Goal: Find specific page/section: Find specific page/section

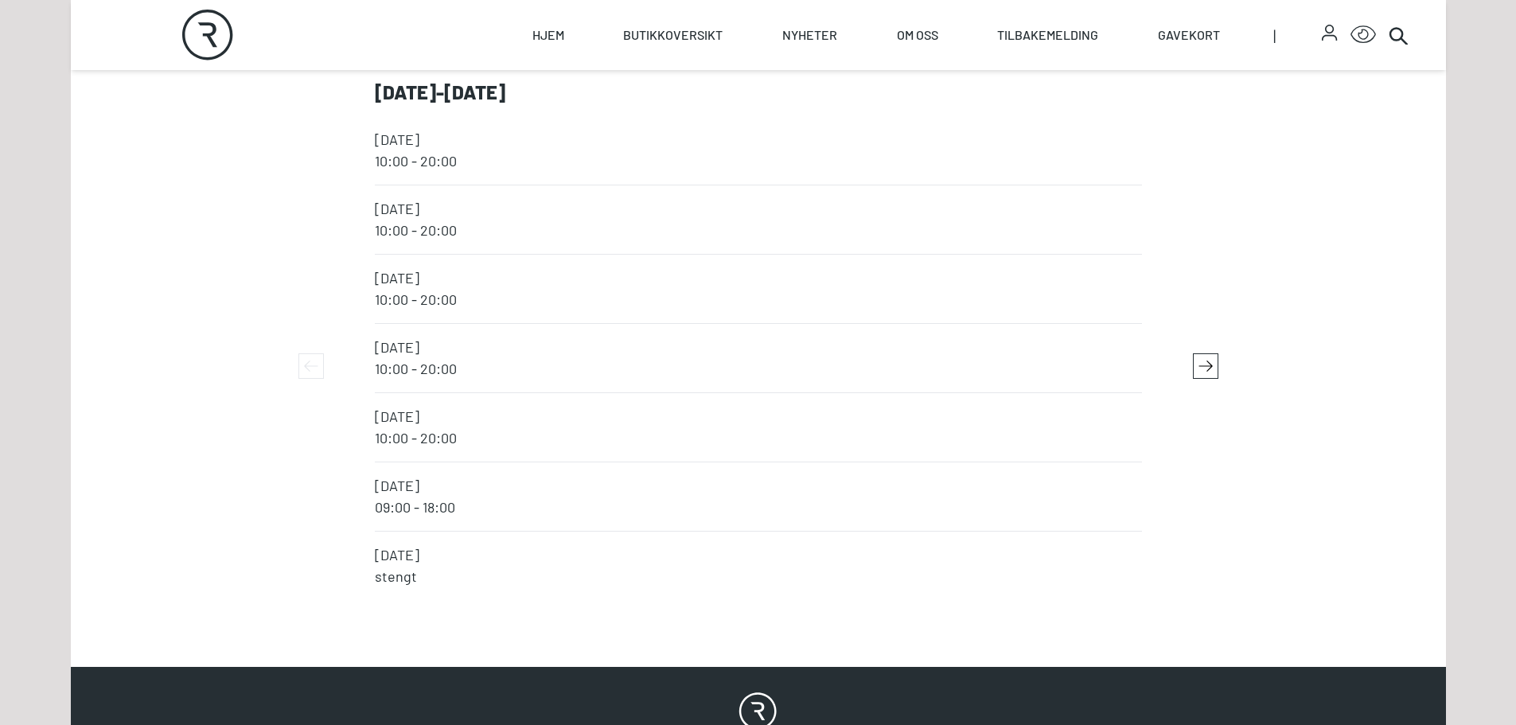
scroll to position [3342, 0]
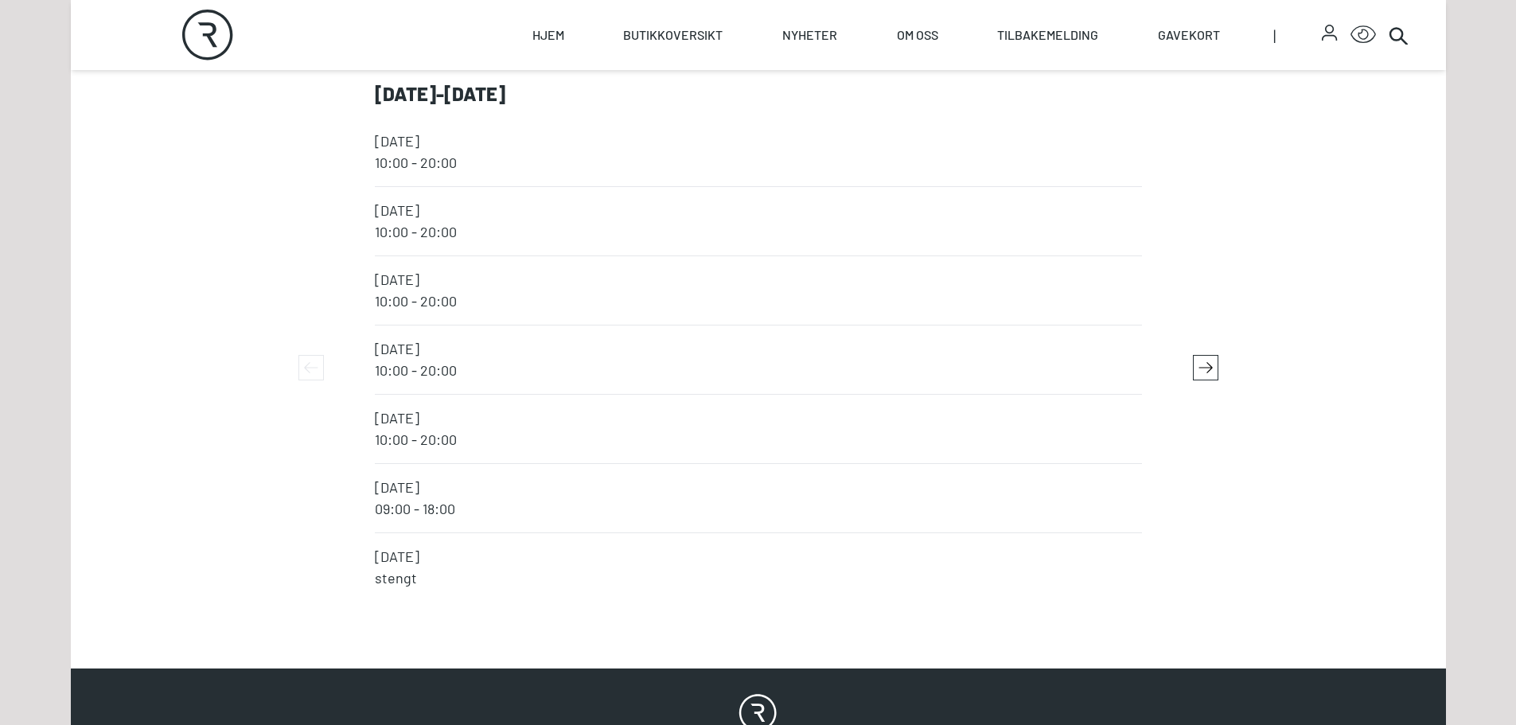
click at [1210, 360] on icon "button" at bounding box center [1206, 368] width 24 height 24
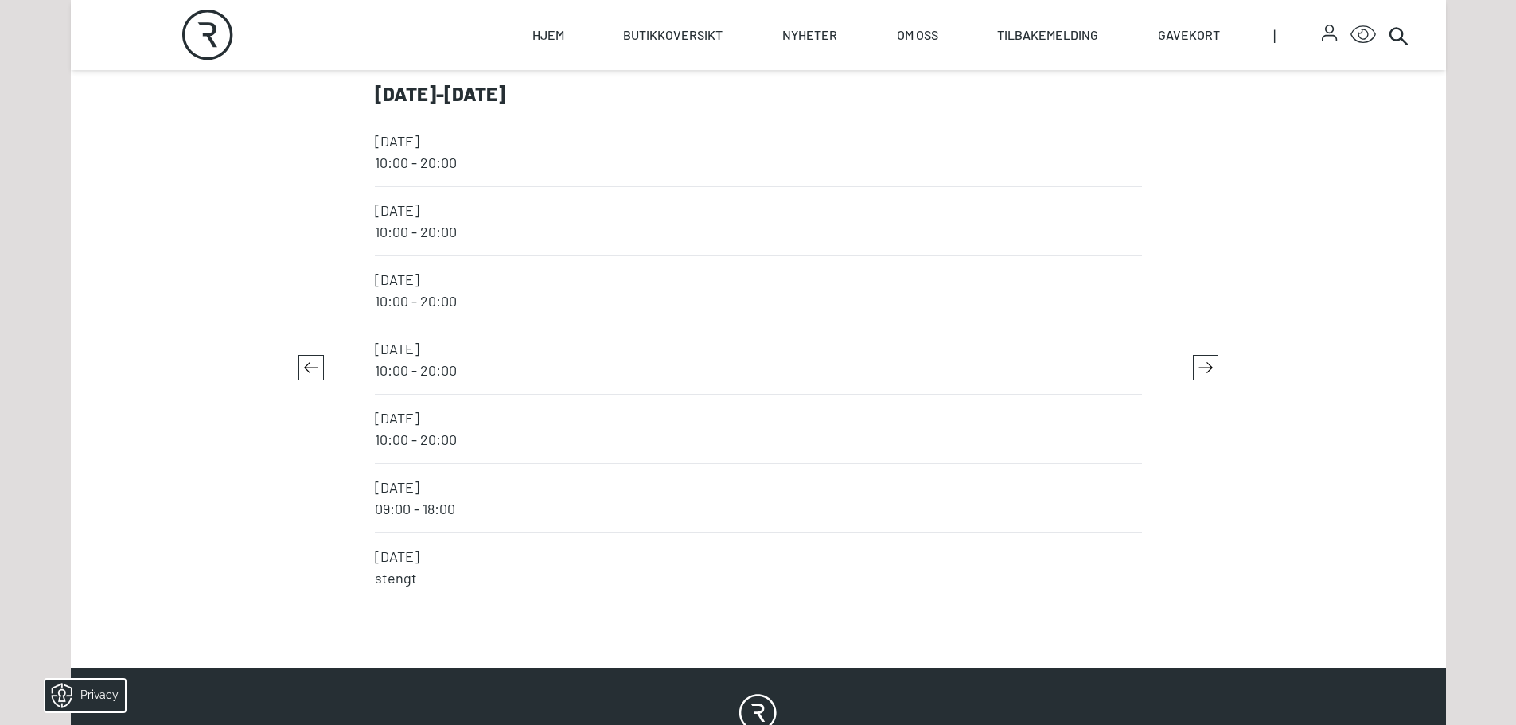
click at [1210, 360] on icon "button" at bounding box center [1206, 368] width 24 height 24
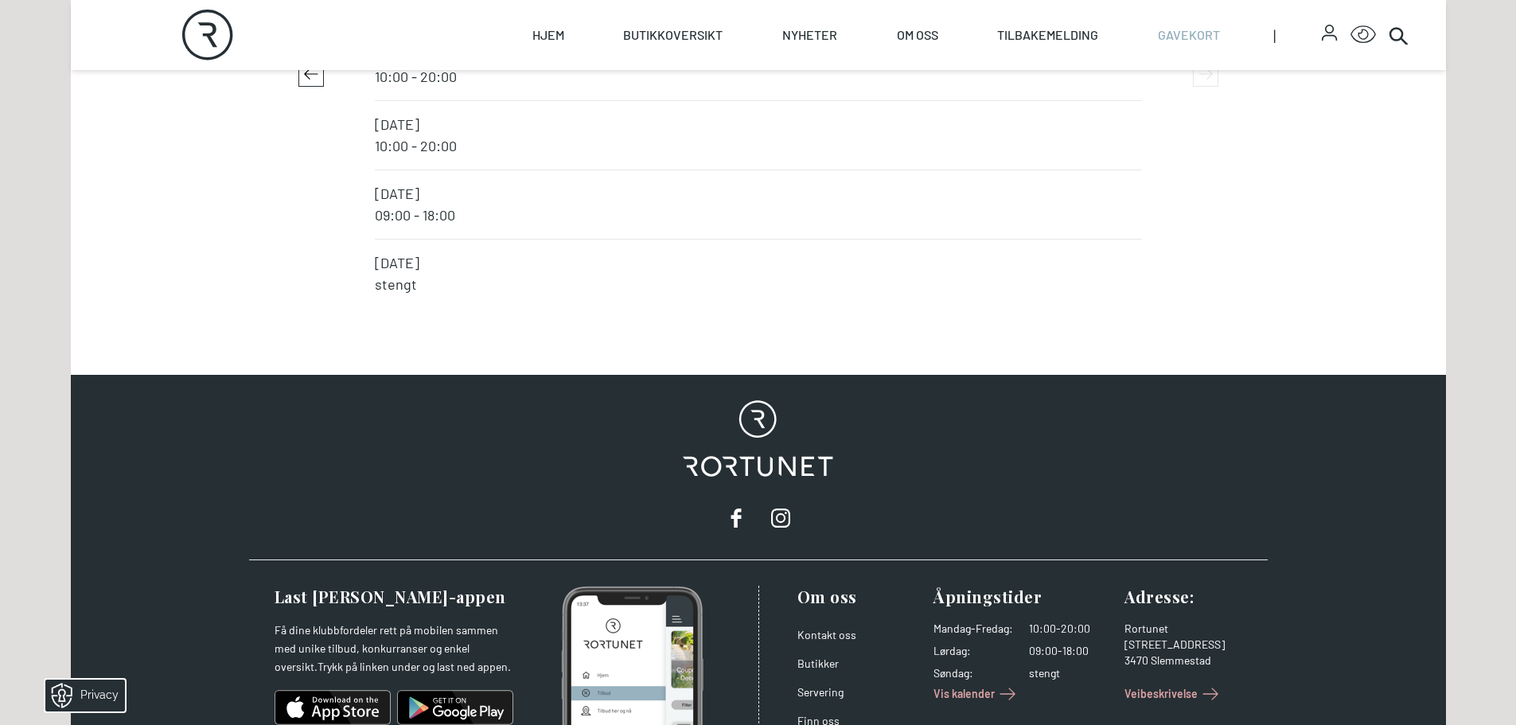
scroll to position [3575, 0]
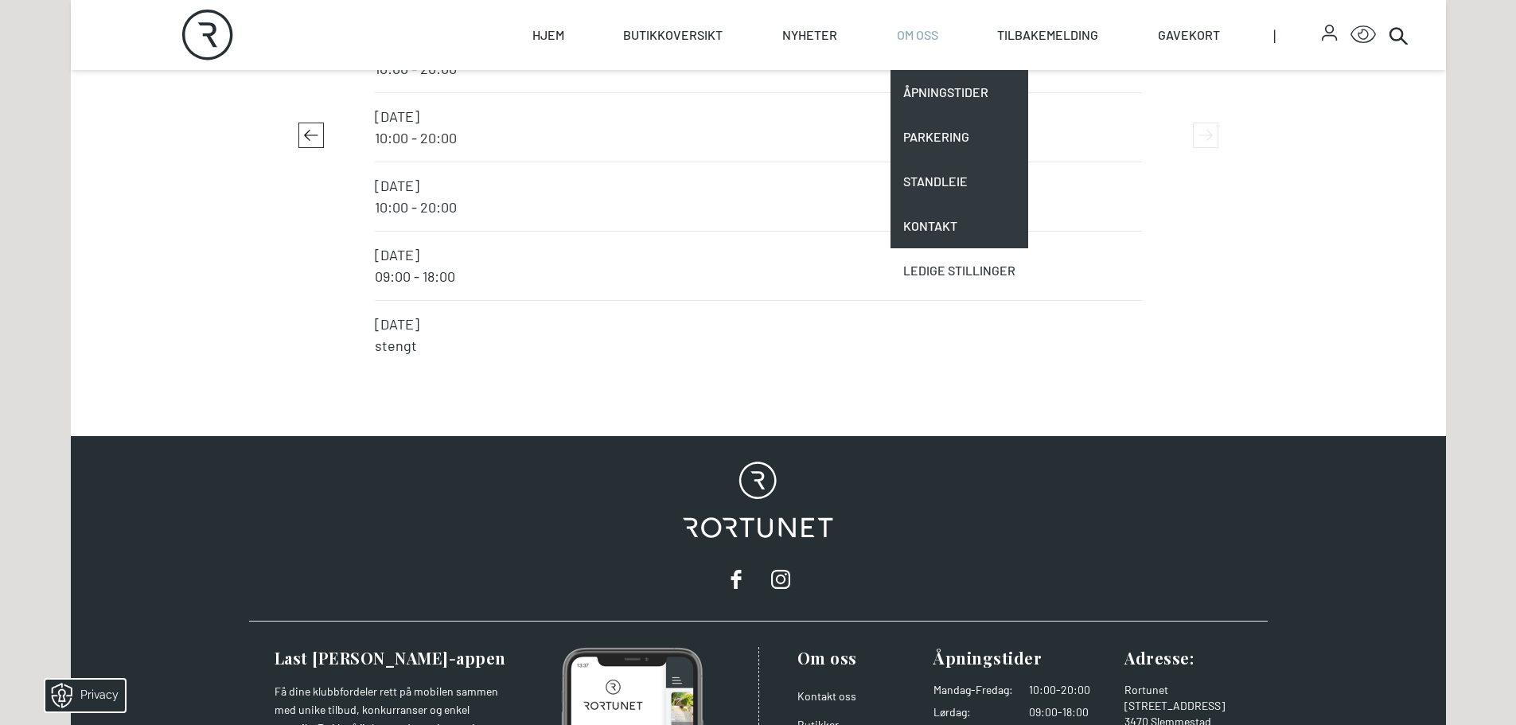
click at [942, 264] on link "Ledige stillinger" at bounding box center [959, 270] width 138 height 45
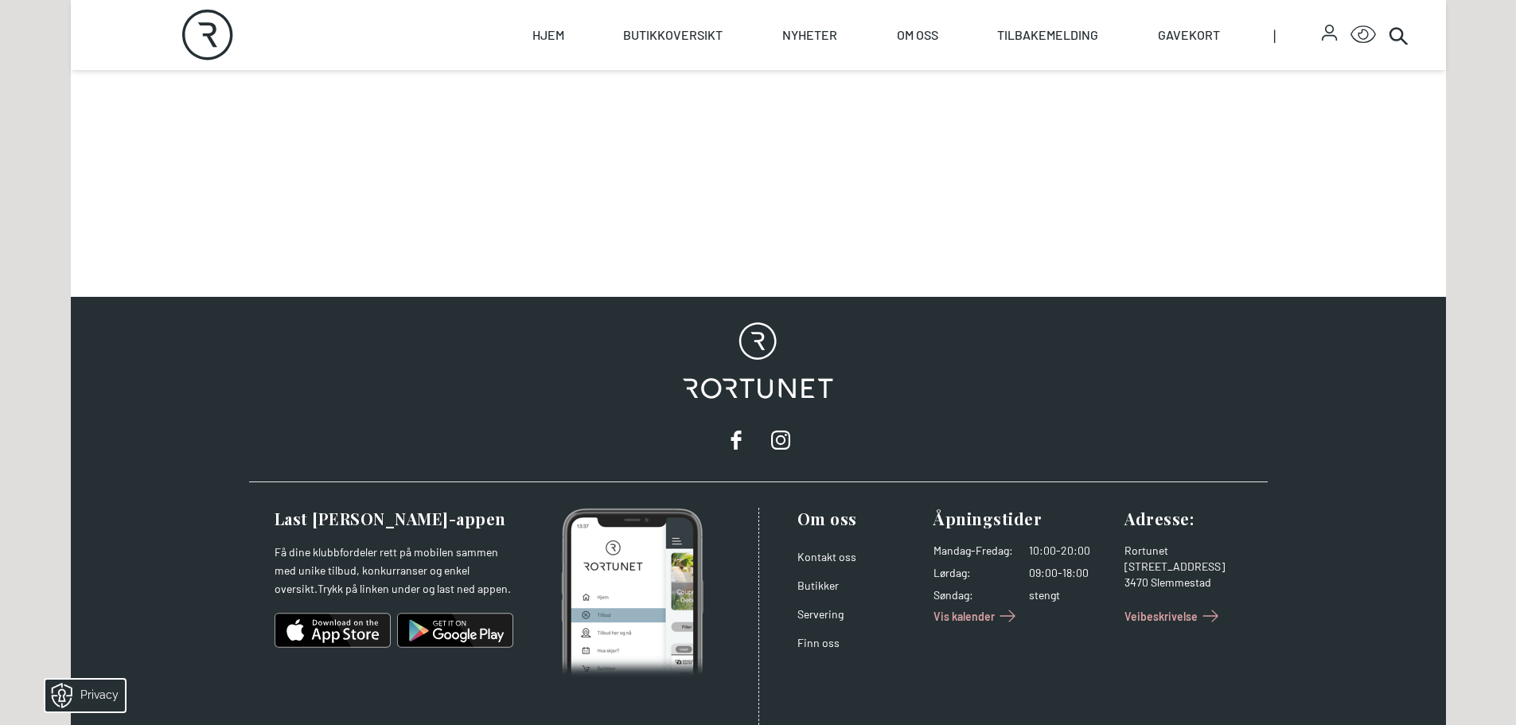
scroll to position [1005, 0]
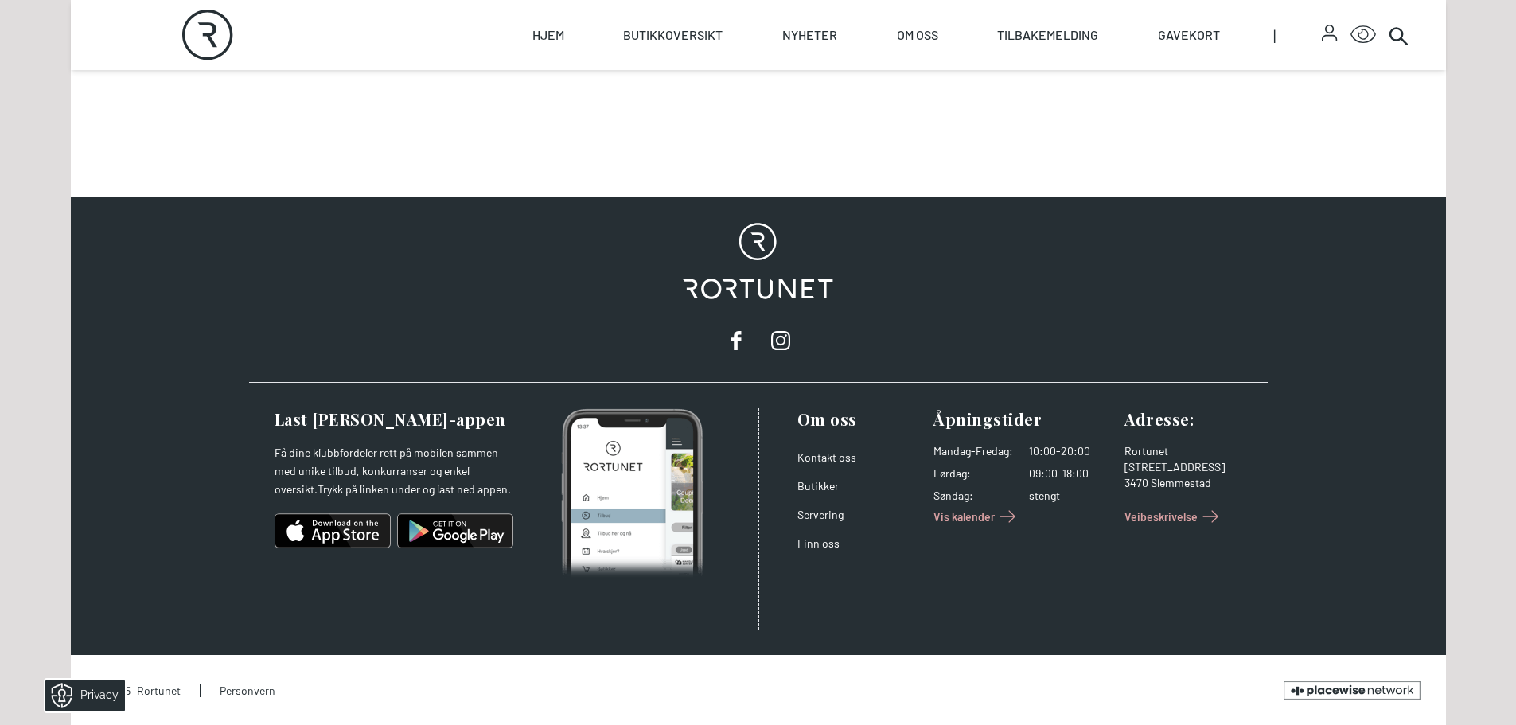
click at [990, 516] on span "Vis kalender" at bounding box center [963, 517] width 61 height 17
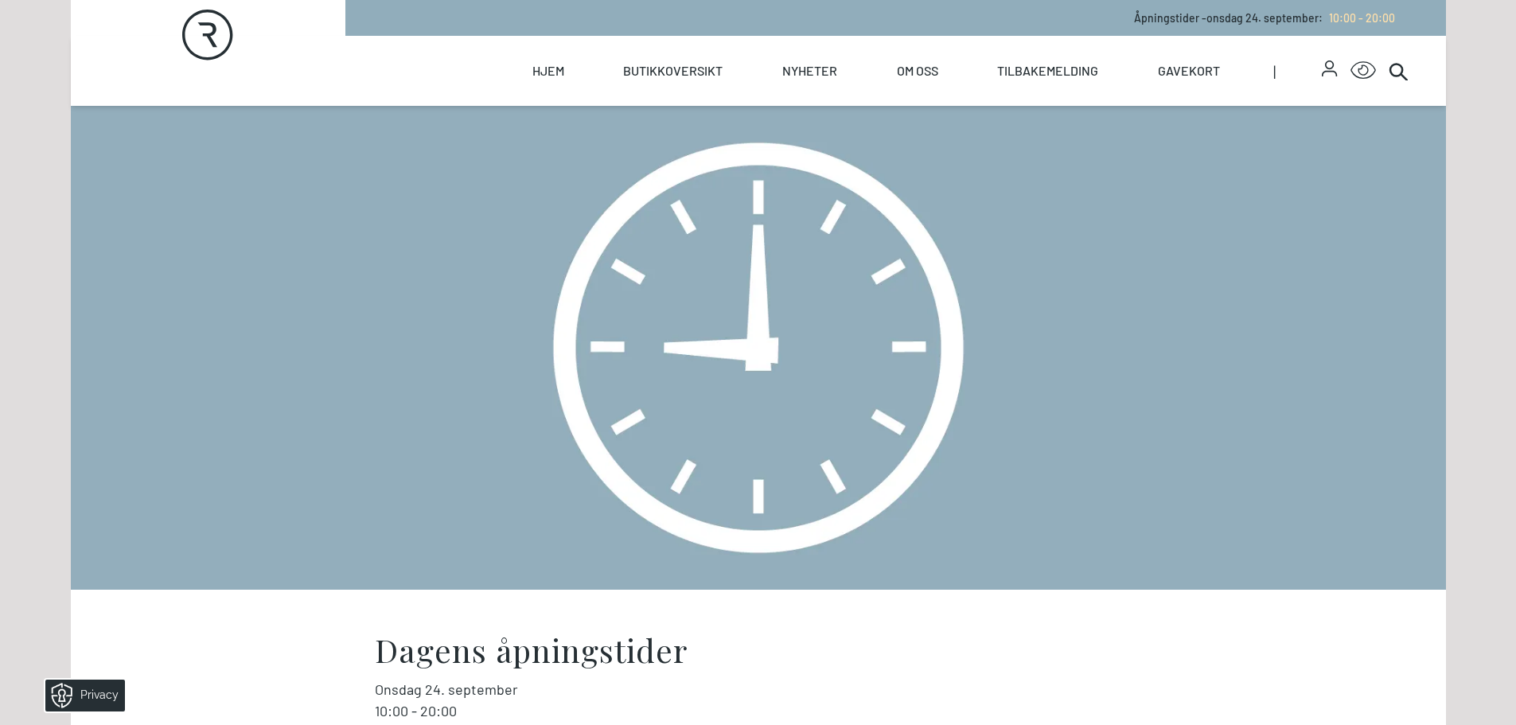
scroll to position [557, 0]
